Goal: Information Seeking & Learning: Learn about a topic

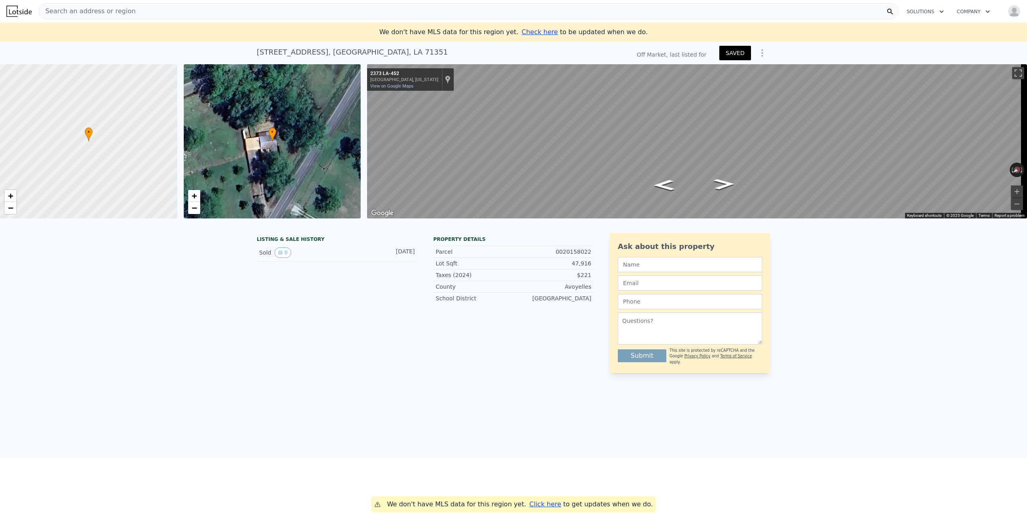
click at [96, 9] on span "Search an address or region" at bounding box center [87, 11] width 97 height 10
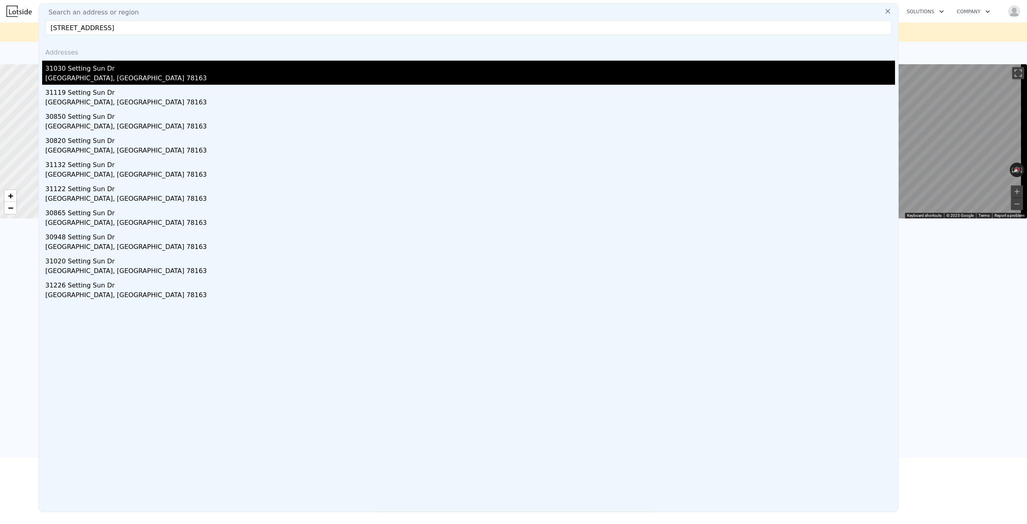
type input "[STREET_ADDRESS]"
click at [101, 74] on div "[GEOGRAPHIC_DATA], [GEOGRAPHIC_DATA] 78163" at bounding box center [470, 78] width 850 height 11
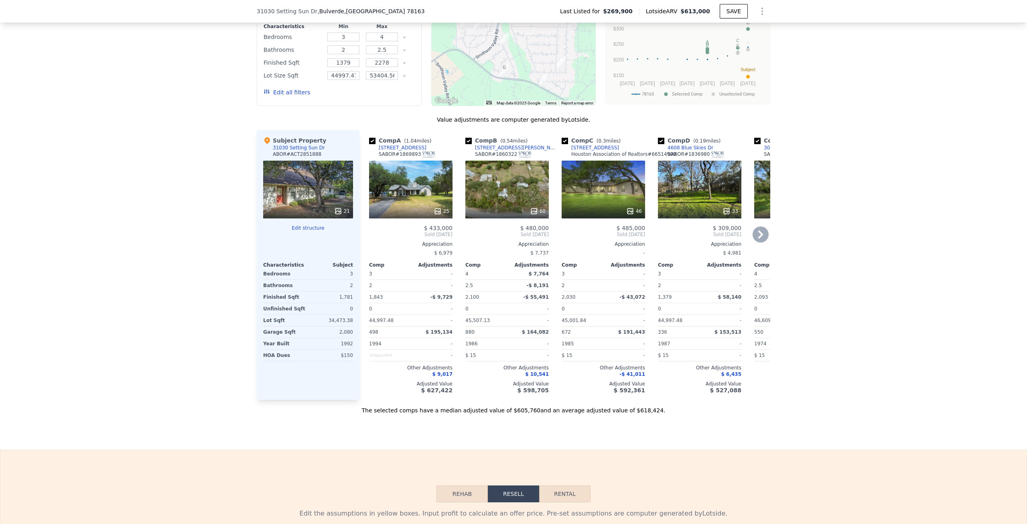
scroll to position [783, 0]
click at [412, 187] on div "25" at bounding box center [410, 189] width 83 height 58
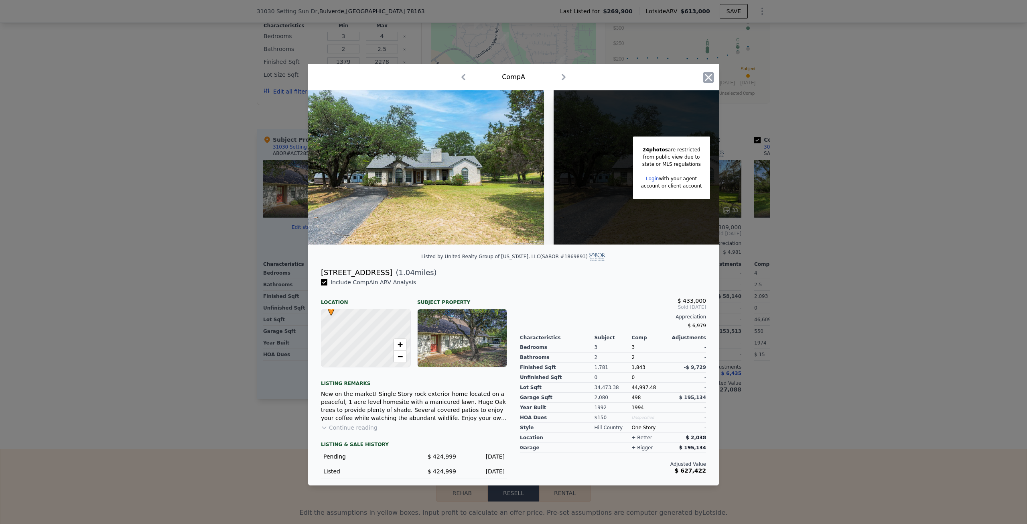
click at [709, 78] on icon "button" at bounding box center [708, 77] width 11 height 11
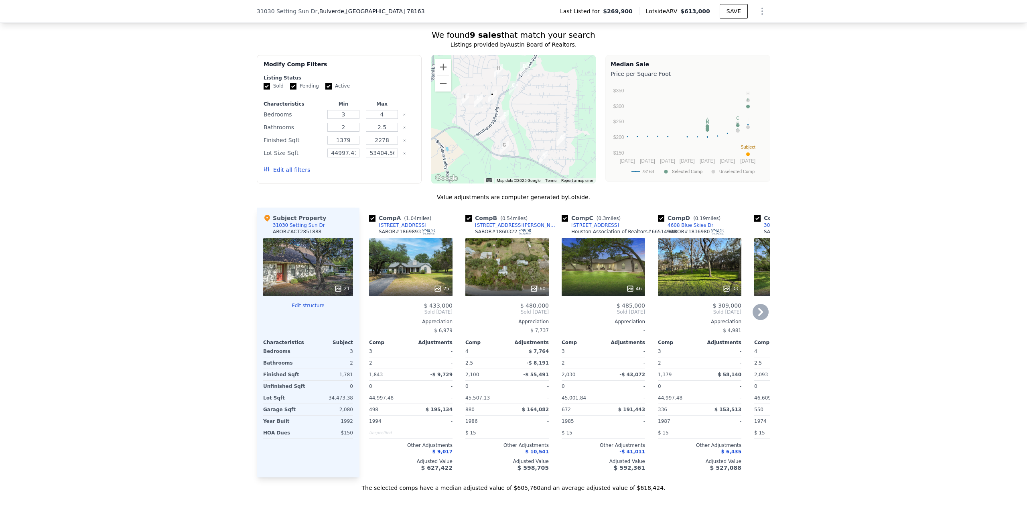
scroll to position [719, 0]
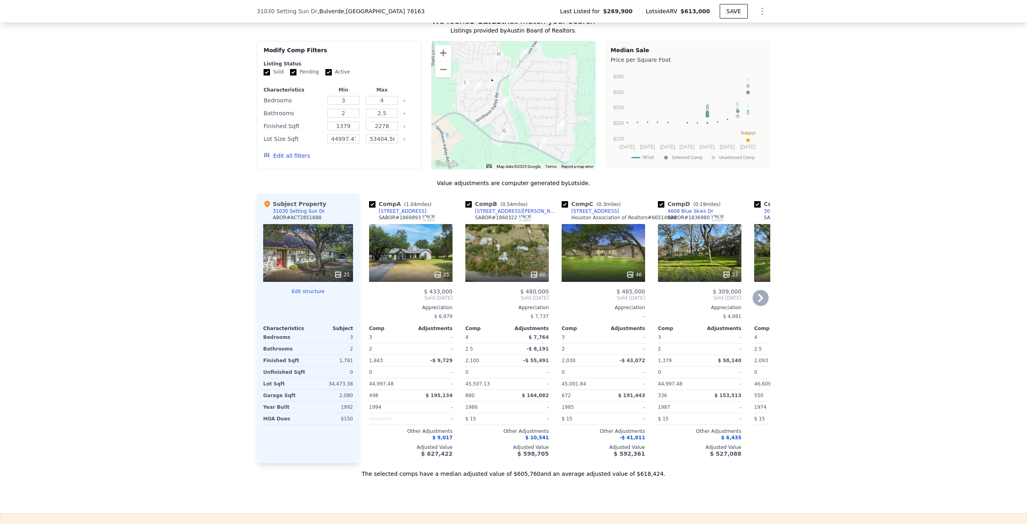
click at [419, 262] on div "25" at bounding box center [410, 253] width 83 height 58
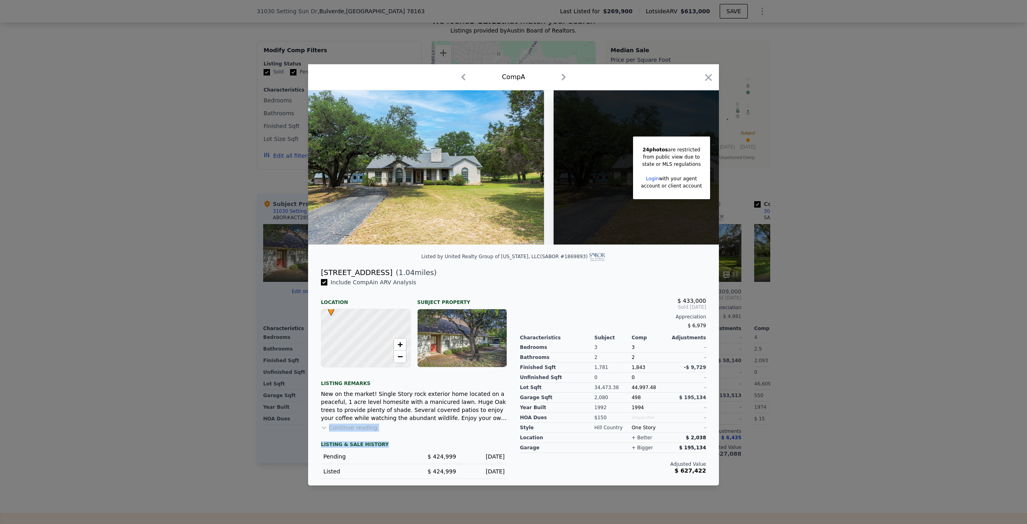
drag, startPoint x: 478, startPoint y: 431, endPoint x: 483, endPoint y: 418, distance: 14.6
click at [480, 419] on div "Include Comp A in ARV Analysis Location Subject Property A • + − Listing remark…" at bounding box center [414, 378] width 199 height 201
click at [481, 445] on div "LISTING & SALE HISTORY" at bounding box center [414, 445] width 186 height 8
drag, startPoint x: 535, startPoint y: 474, endPoint x: 494, endPoint y: 467, distance: 41.9
click at [531, 445] on div "$ 433,000 Sold [DATE] Appreciation $ 6,979 Characteristics Subject Comp Adjustm…" at bounding box center [612, 378] width 199 height 201
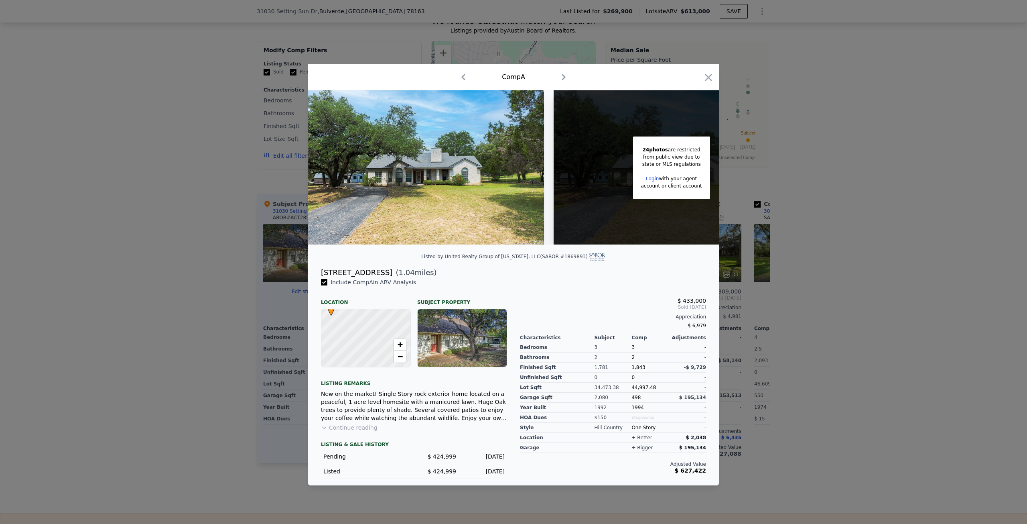
click at [429, 443] on div "LISTING & SALE HISTORY Pending $ 424,999 [DATE] Listed $ 424,999 [DATE]" at bounding box center [414, 454] width 186 height 47
drag, startPoint x: 479, startPoint y: 400, endPoint x: 481, endPoint y: 394, distance: 6.5
click at [479, 400] on div "New on the market! Single Story rock exterior home located on a peaceful, 1 acr…" at bounding box center [414, 406] width 186 height 32
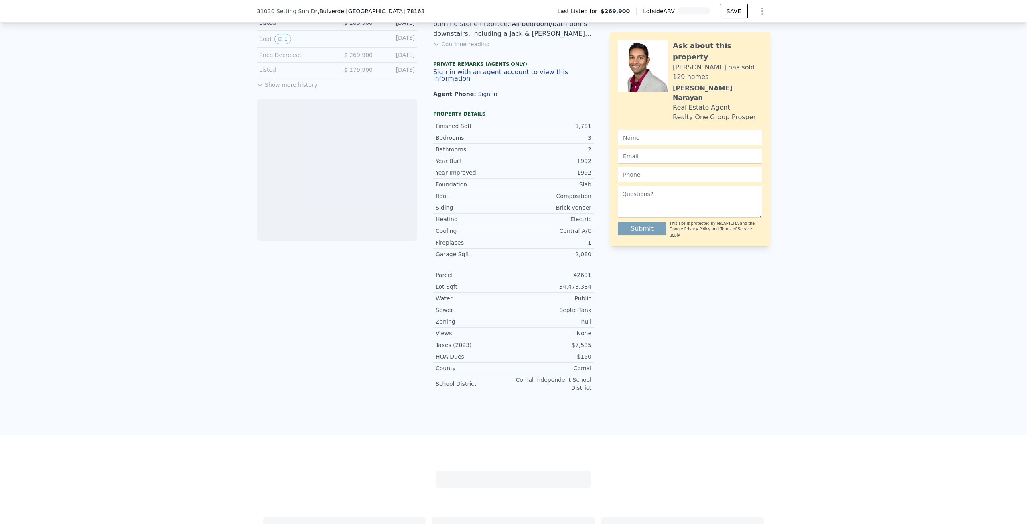
scroll to position [519, 0]
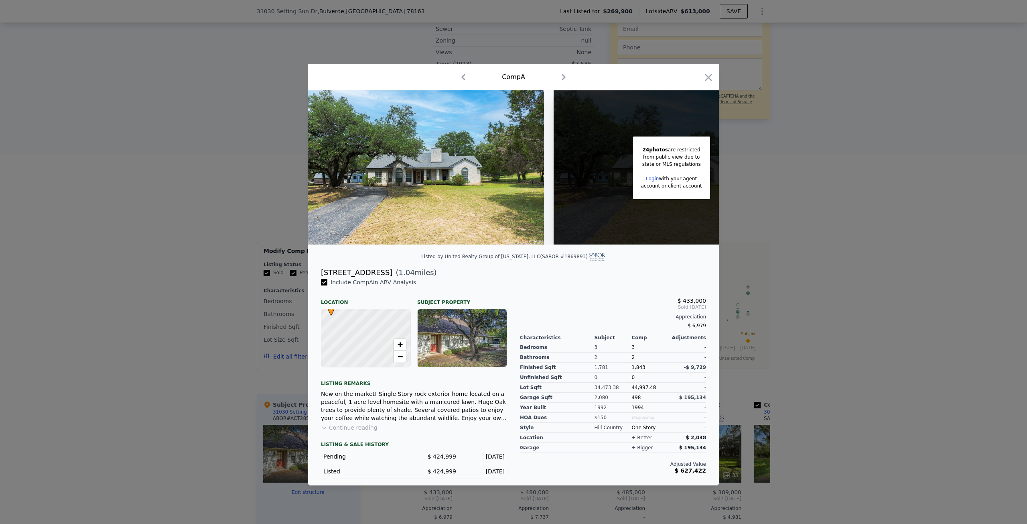
drag, startPoint x: 321, startPoint y: 275, endPoint x: 423, endPoint y: 275, distance: 102.3
click at [423, 275] on div "5535 Circle Oak Dr ( 1.04 miles)" at bounding box center [514, 272] width 398 height 11
drag, startPoint x: 423, startPoint y: 275, endPoint x: 401, endPoint y: 274, distance: 22.5
click at [422, 276] on div "5535 Circle Oak Dr ( 1.04 miles)" at bounding box center [514, 272] width 398 height 11
click at [392, 276] on span "( 1.04 miles)" at bounding box center [414, 272] width 44 height 11
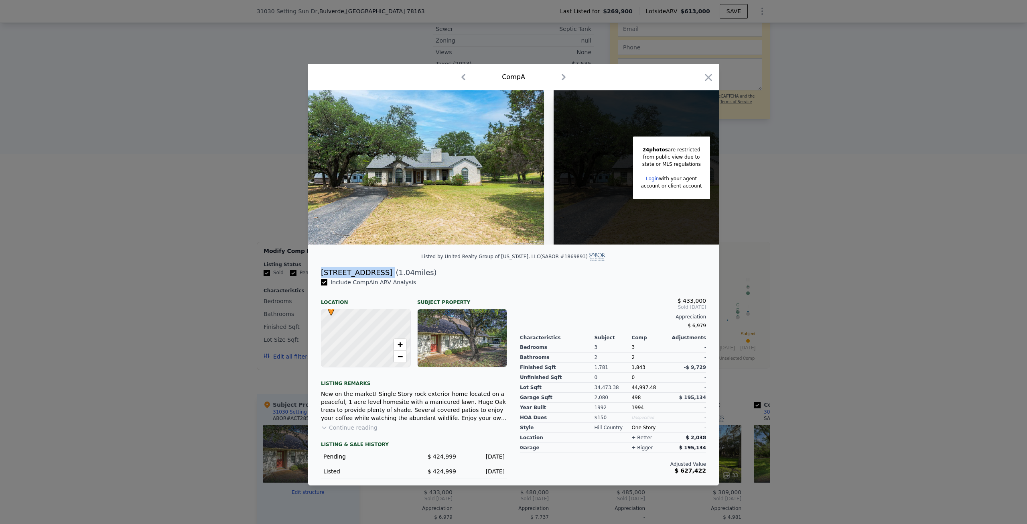
drag, startPoint x: 382, startPoint y: 276, endPoint x: 323, endPoint y: 278, distance: 59.8
click at [323, 278] on div "5535 Circle Oak Dr ( 1.04 miles)" at bounding box center [514, 272] width 398 height 11
copy div "[STREET_ADDRESS]"
click at [473, 297] on div "Subject Property" at bounding box center [462, 298] width 90 height 13
